Goal: Task Accomplishment & Management: Manage account settings

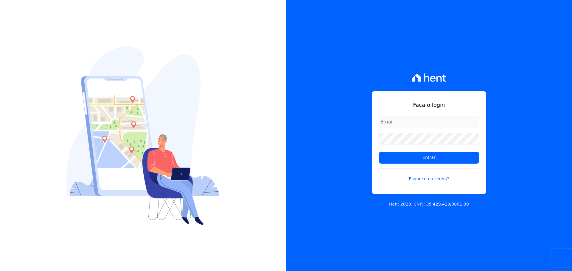
click at [414, 121] on input "email" at bounding box center [429, 122] width 100 height 12
type input "[EMAIL_ADDRESS][DOMAIN_NAME]"
click at [425, 178] on link "Esqueceu a senha?" at bounding box center [429, 176] width 100 height 14
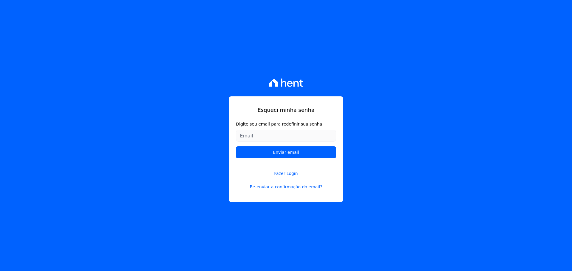
click at [314, 137] on input "Digite seu email para redefinir sua senha" at bounding box center [286, 136] width 100 height 12
type input "[EMAIL_ADDRESS][DOMAIN_NAME]"
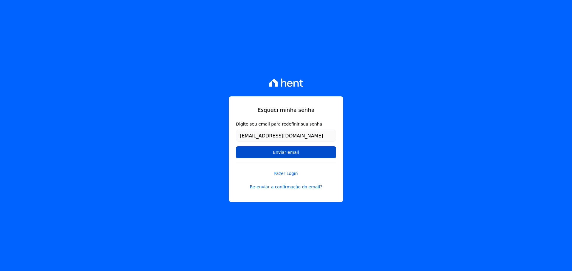
click at [288, 151] on input "Enviar email" at bounding box center [286, 153] width 100 height 12
click at [297, 151] on input "Enviar email" at bounding box center [286, 153] width 100 height 12
click at [291, 159] on form "Digite seu email para redefinir sua senha l_asouza@icloud.com Enviar email" at bounding box center [286, 142] width 100 height 42
click at [291, 154] on input "Enviar email" at bounding box center [286, 153] width 100 height 12
